Goal: Task Accomplishment & Management: Complete application form

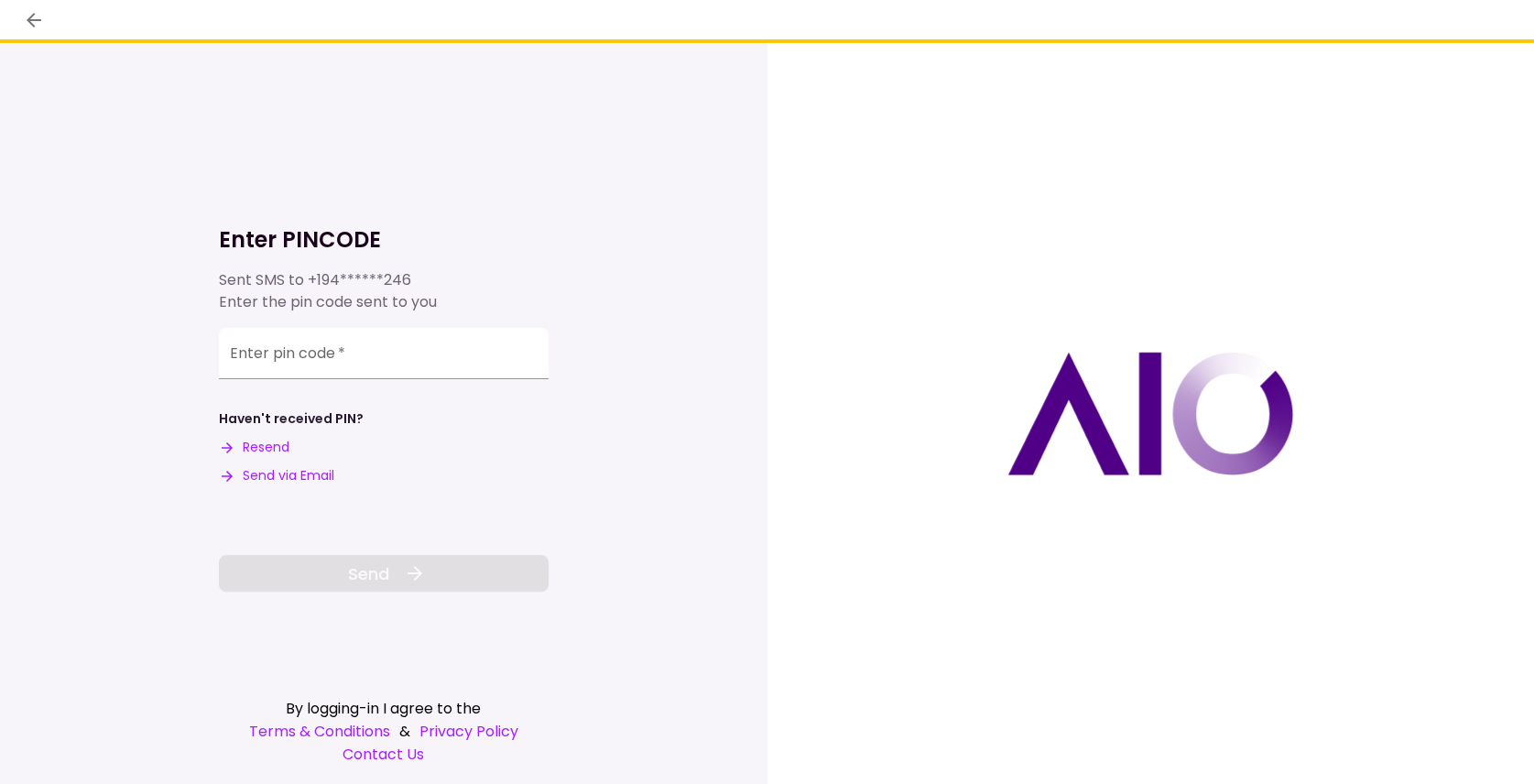
click at [283, 481] on button "Send via Email" at bounding box center [276, 475] width 115 height 19
click at [265, 362] on input "Enter pin code   *" at bounding box center [384, 354] width 330 height 52
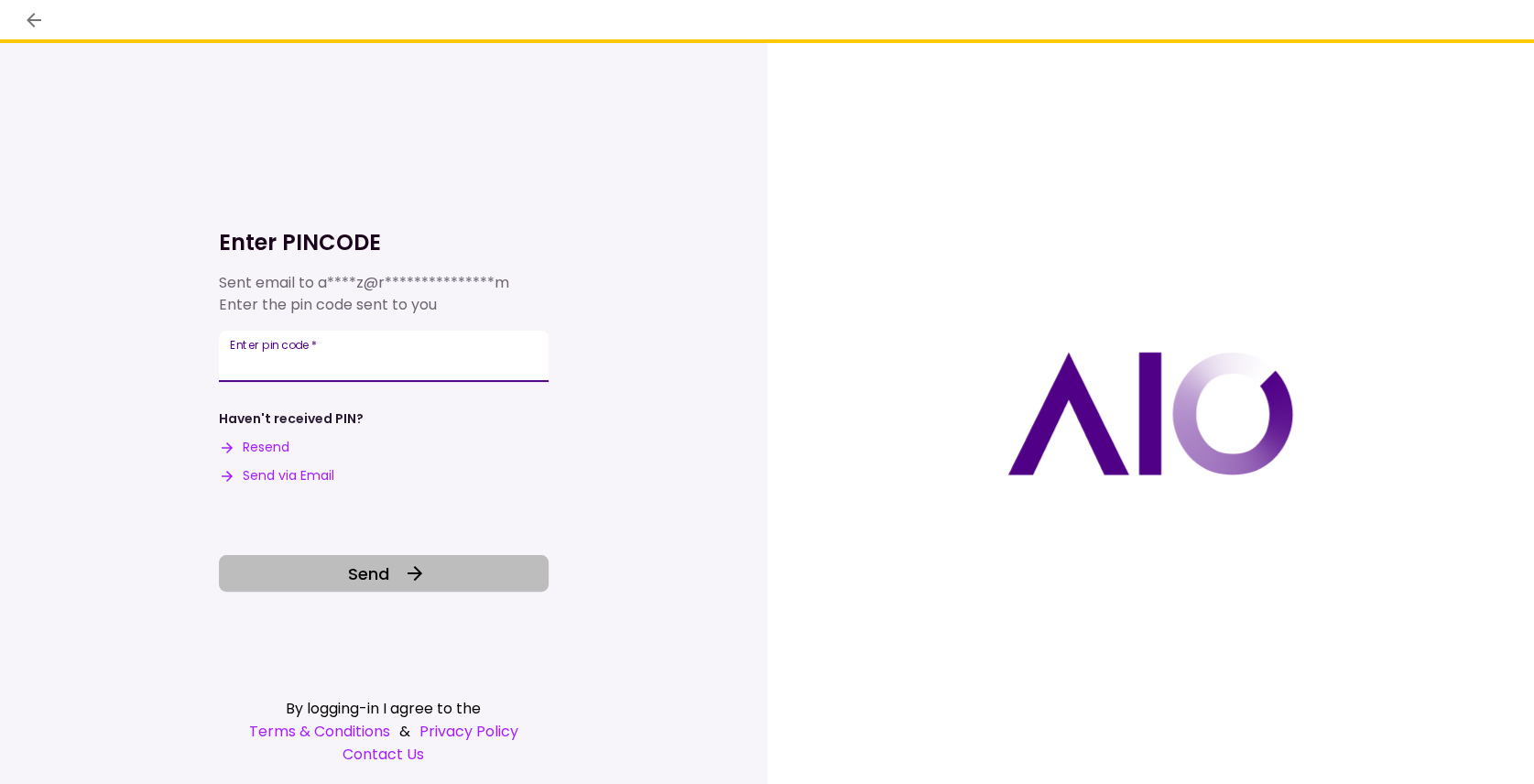
type input "******"
click at [382, 574] on span "Send" at bounding box center [369, 573] width 41 height 25
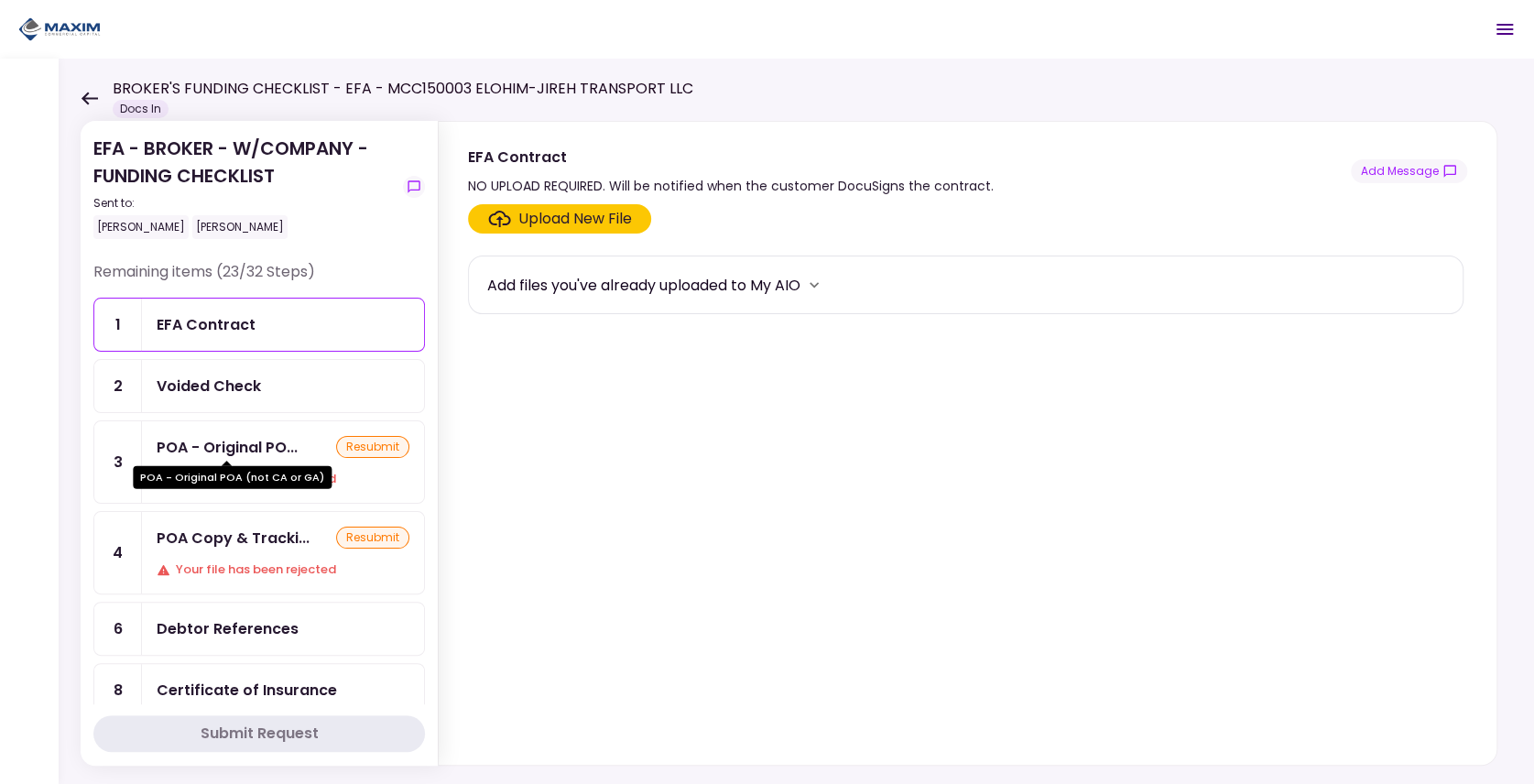
click at [226, 445] on div "POA - Original PO..." at bounding box center [227, 447] width 141 height 23
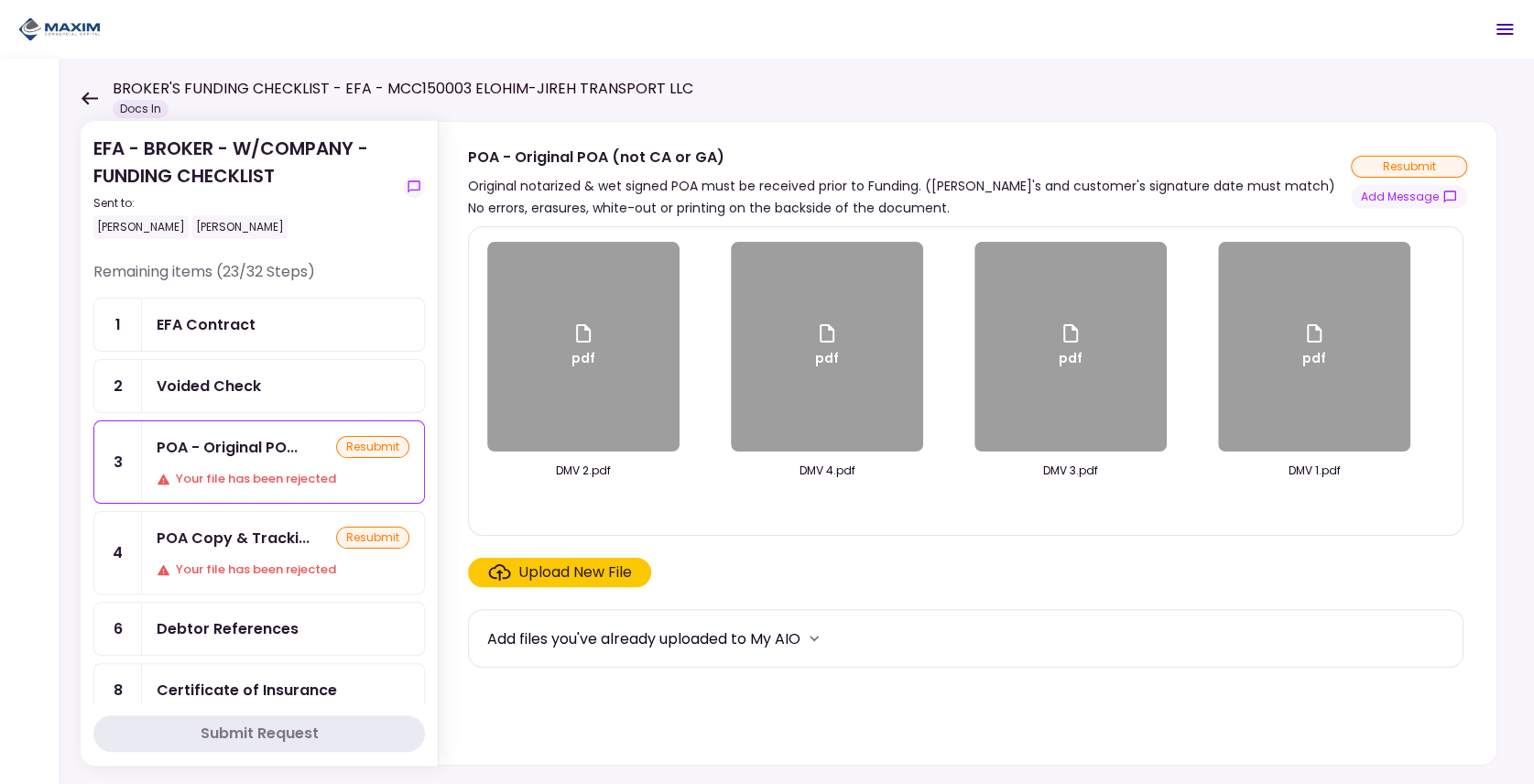
click at [260, 387] on div "Voided Check" at bounding box center [283, 385] width 252 height 23
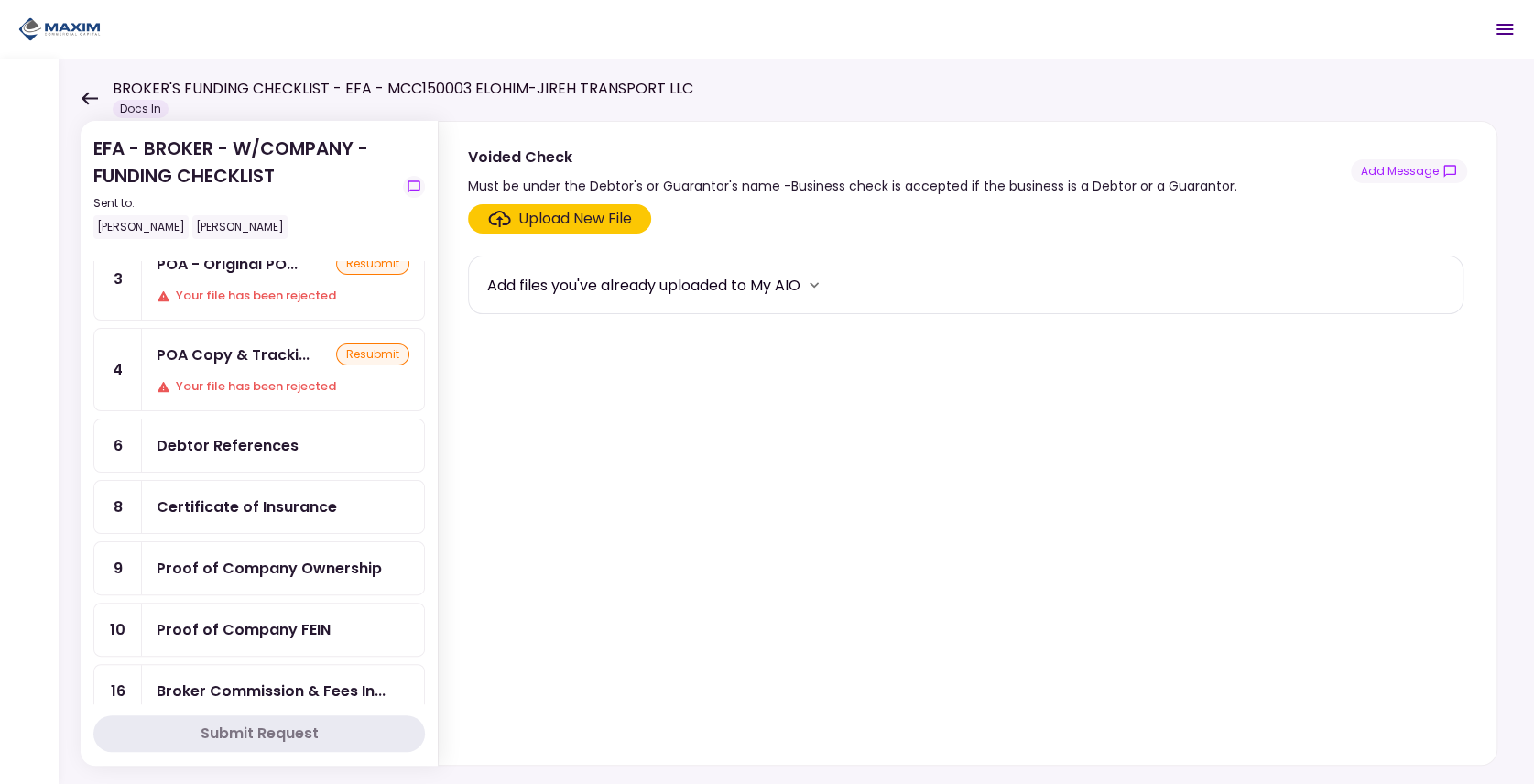
scroll to position [367, 0]
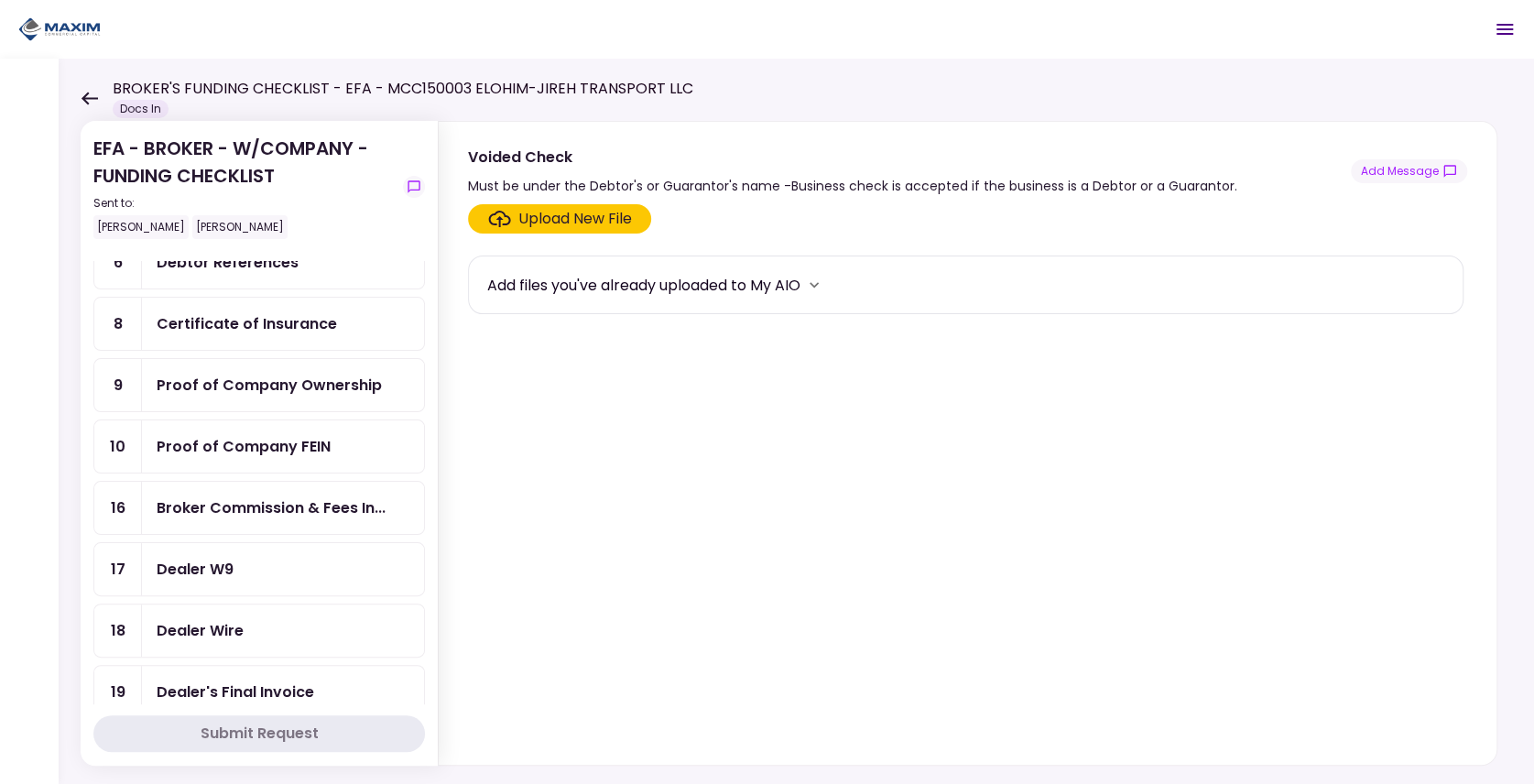
click at [84, 92] on icon at bounding box center [88, 98] width 18 height 14
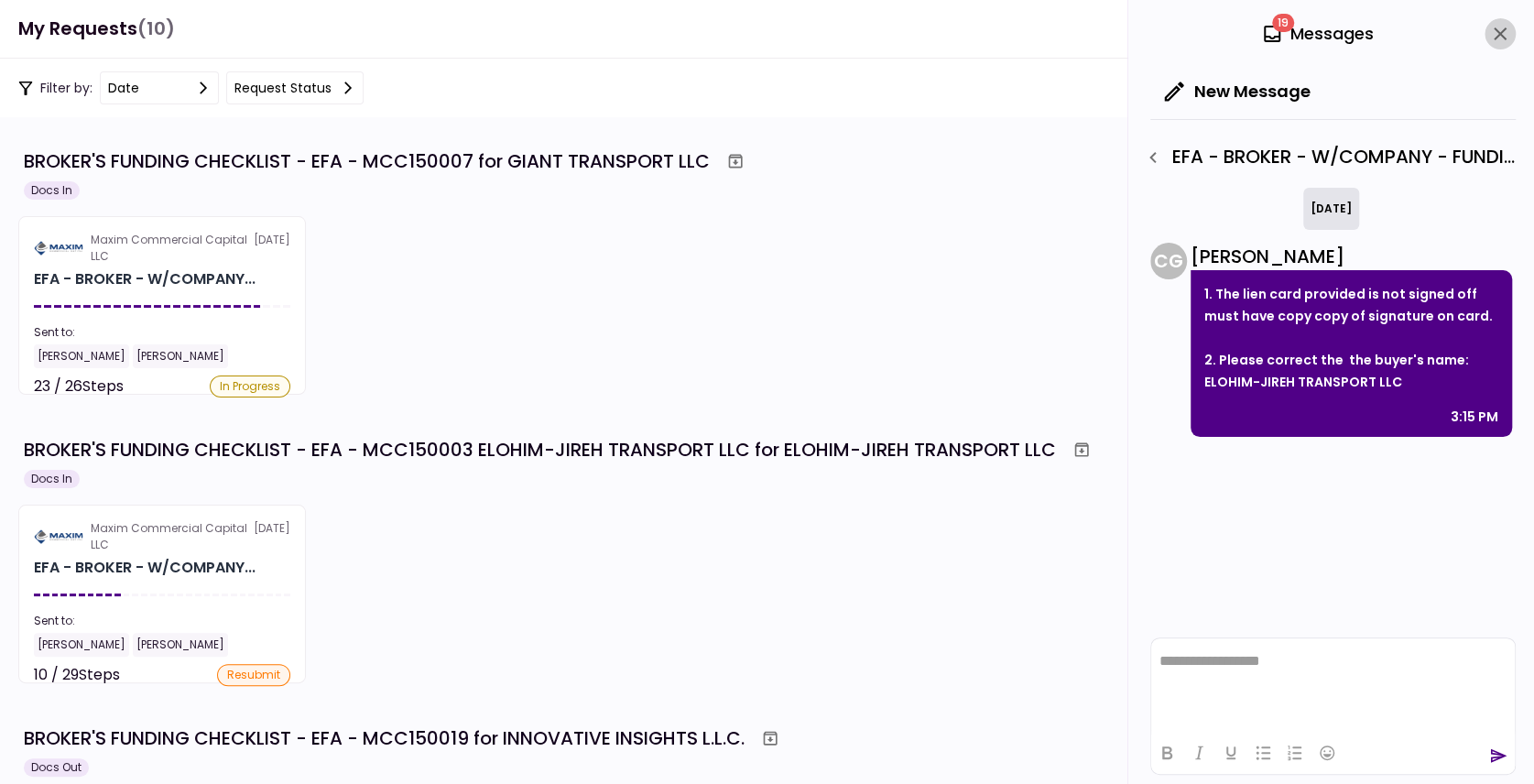
click at [1489, 34] on icon "close" at bounding box center [1500, 34] width 22 height 22
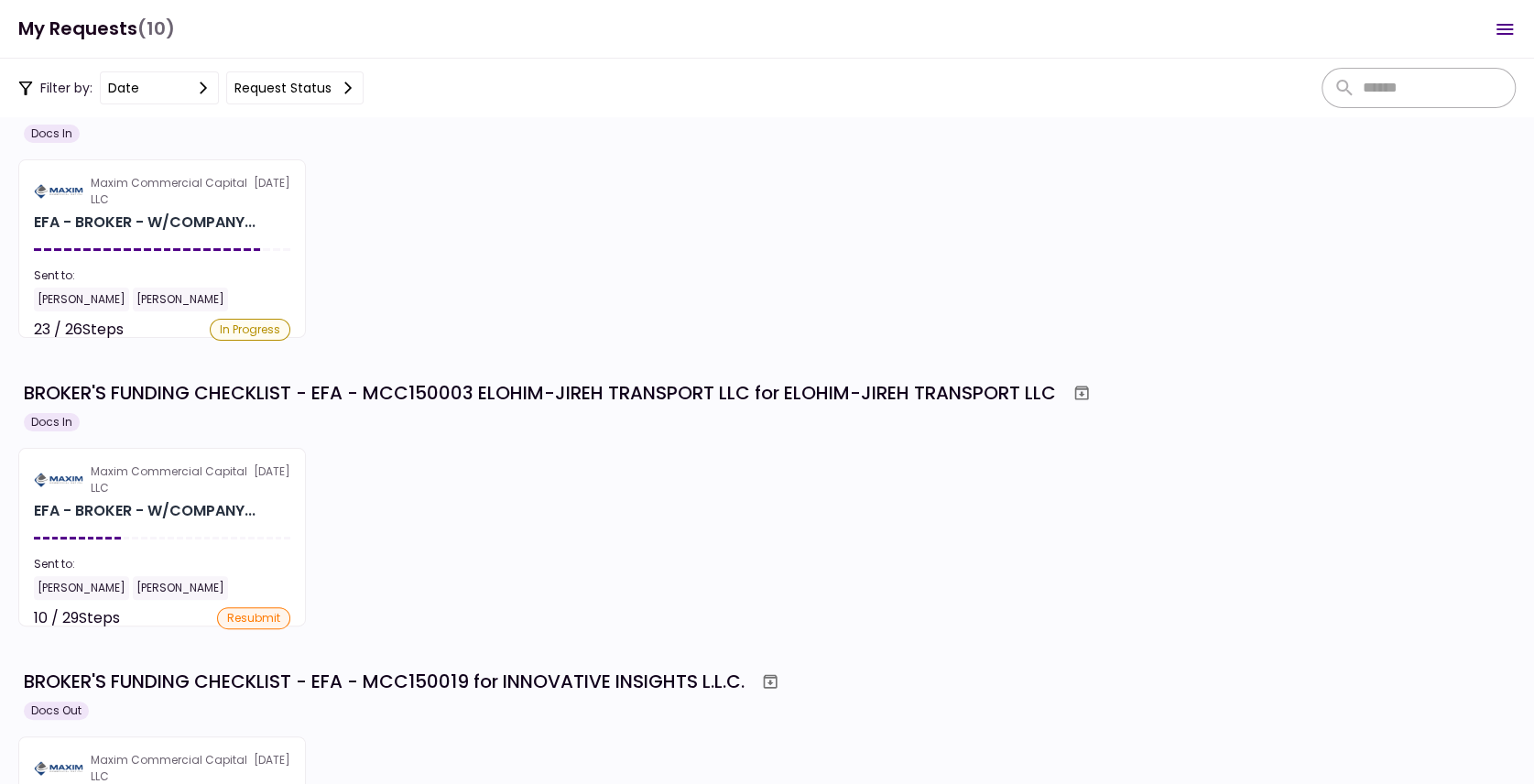
scroll to position [61, 0]
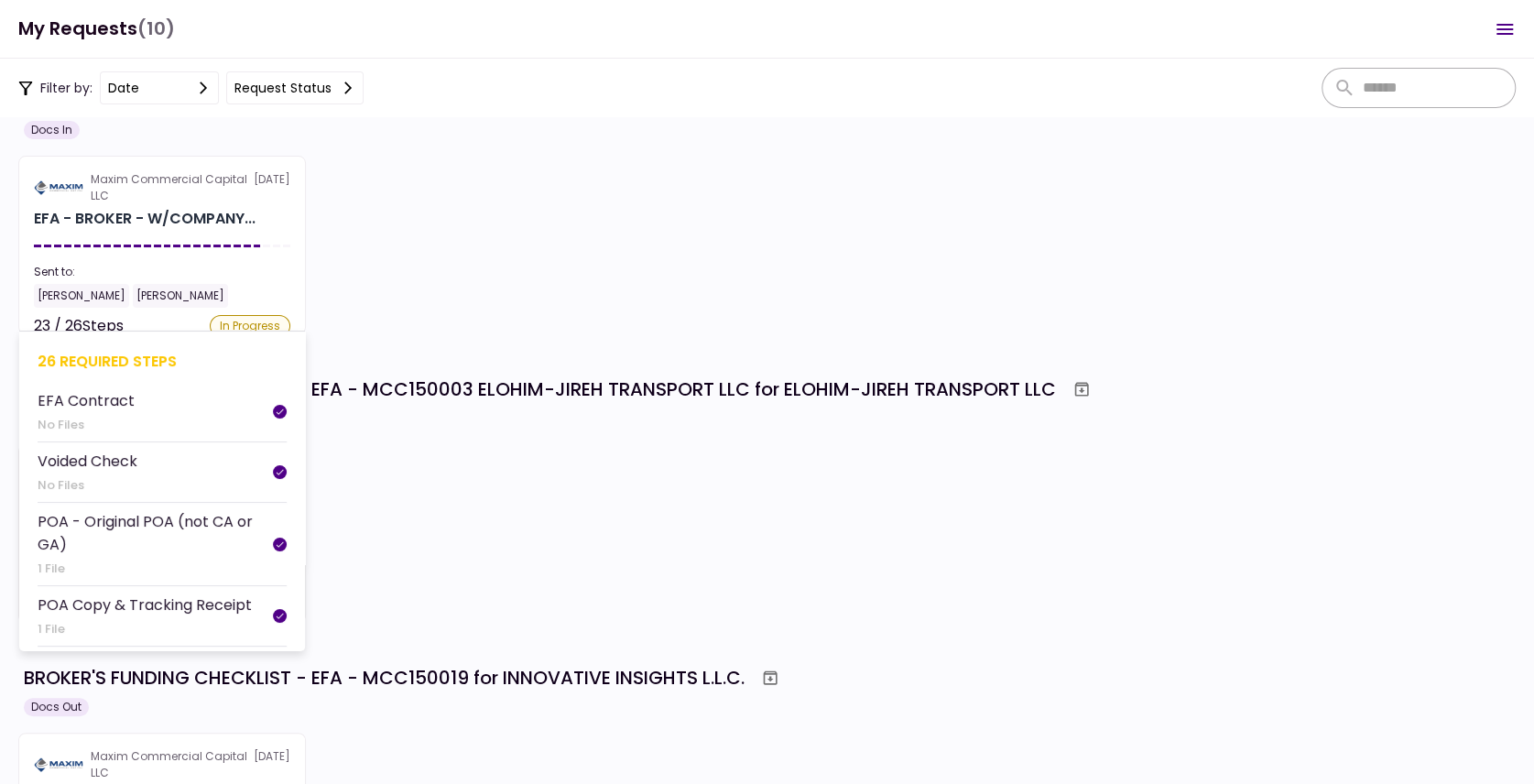
click at [252, 254] on section "Maxim Commercial Capital LLC [DATE] EFA - BROKER - W/COMPANY... Sent to: [PERSO…" at bounding box center [162, 245] width 287 height 179
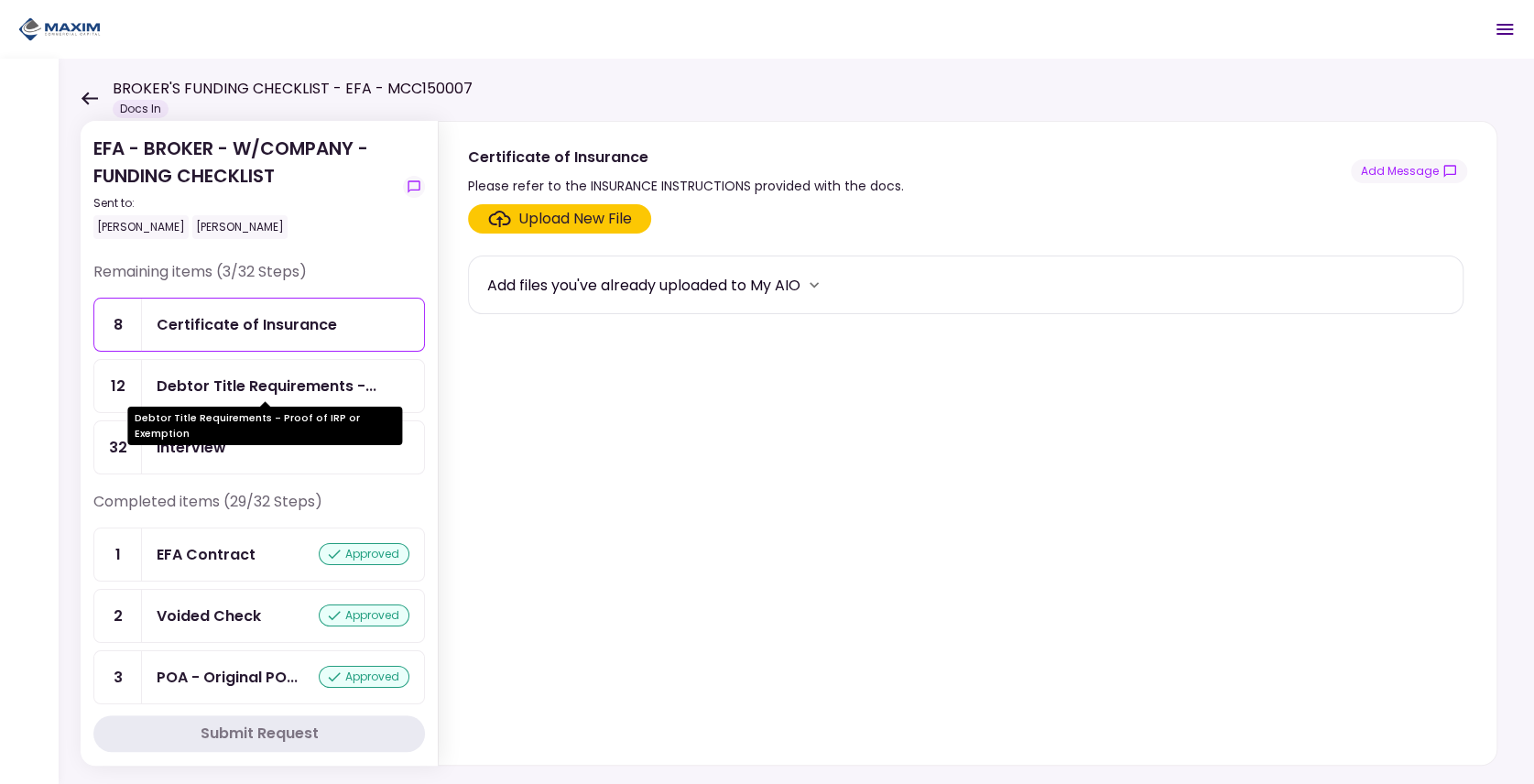
click at [234, 380] on div "Debtor Title Requirements -..." at bounding box center [266, 385] width 220 height 23
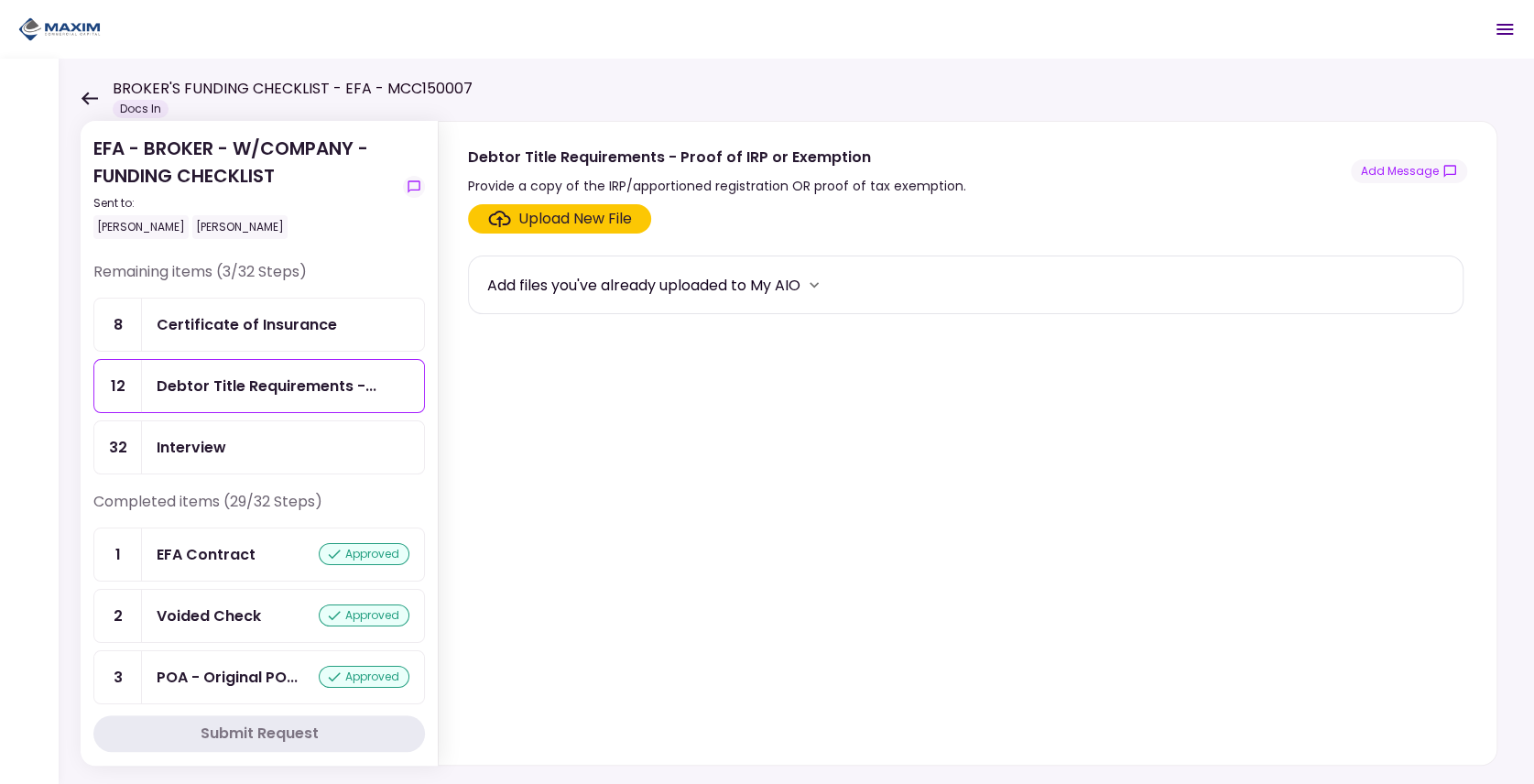
drag, startPoint x: 506, startPoint y: 441, endPoint x: 207, endPoint y: 404, distance: 301.3
click at [506, 441] on section "Upload New File Add files you've already uploaded to My AIO" at bounding box center [967, 481] width 999 height 553
